Goal: Check status: Check status

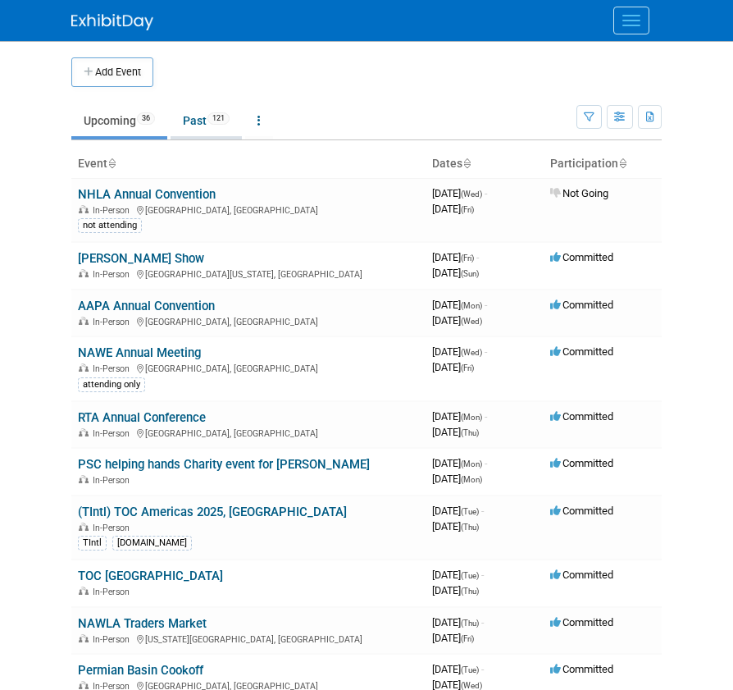
click at [196, 125] on link "Past 121" at bounding box center [206, 120] width 71 height 31
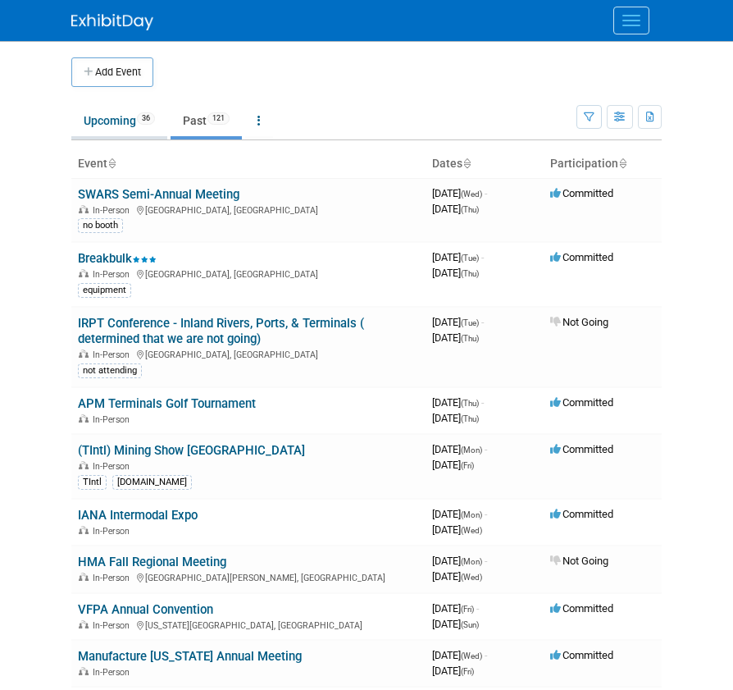
click at [136, 115] on link "Upcoming 36" at bounding box center [119, 120] width 96 height 31
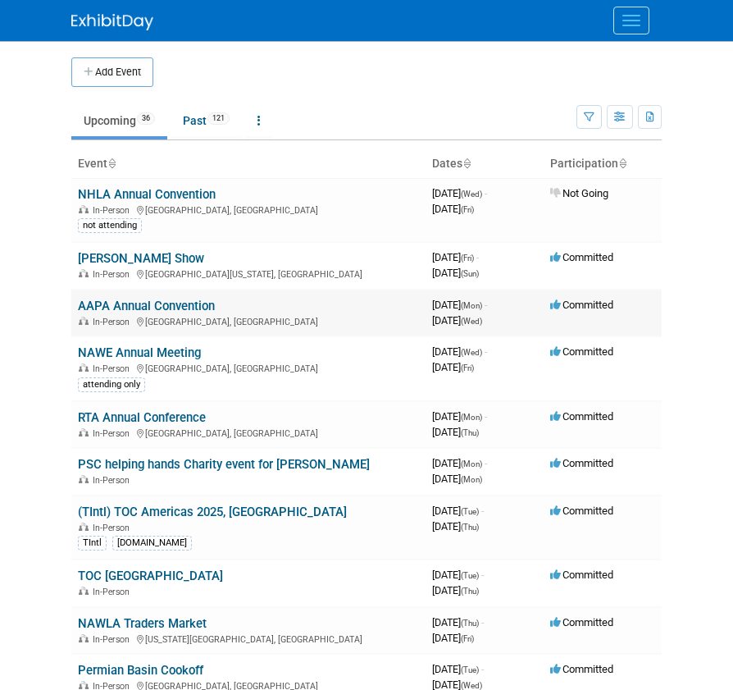
click at [108, 303] on link "AAPA Annual Convention" at bounding box center [146, 305] width 137 height 15
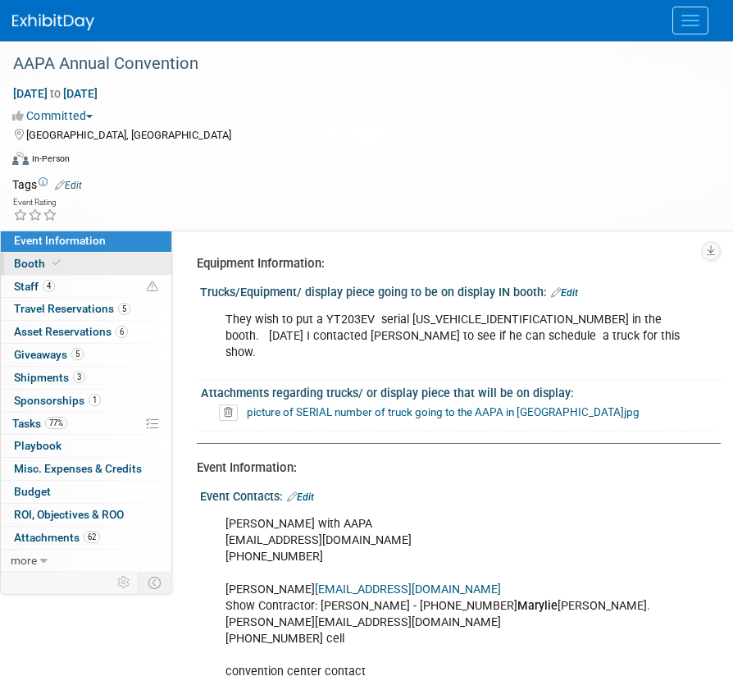
click at [128, 265] on link "Booth" at bounding box center [86, 264] width 171 height 22
select select "Certificate of insurance sent"
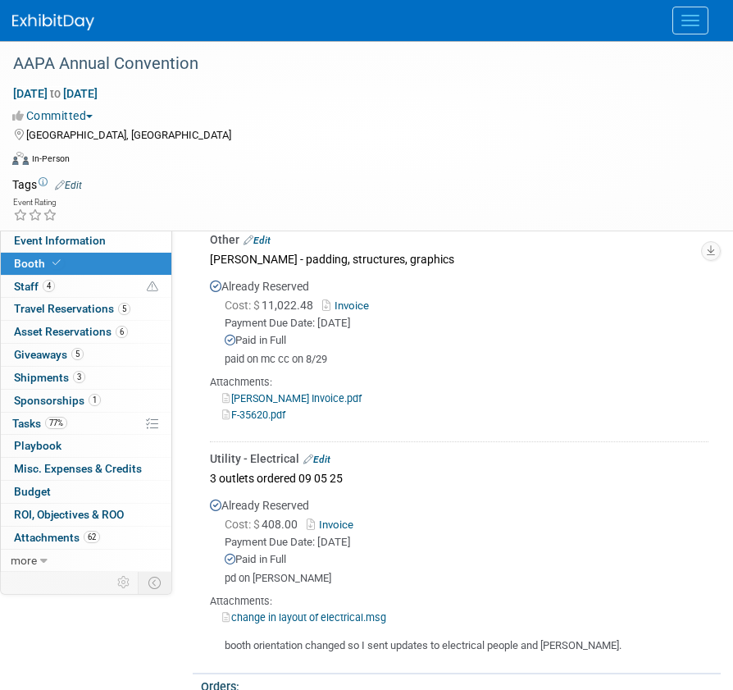
scroll to position [1082, 0]
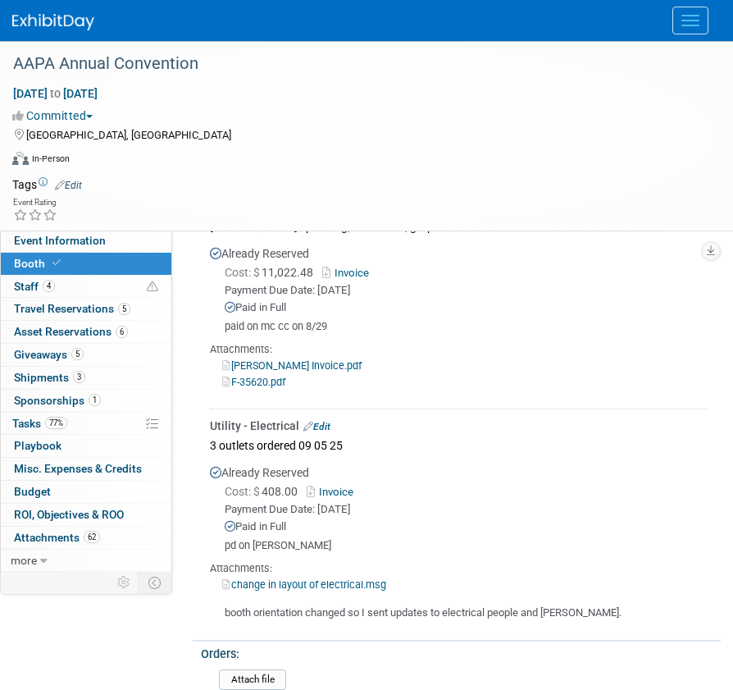
click at [332, 490] on link "Invoice" at bounding box center [333, 491] width 53 height 12
